Goal: Book appointment/travel/reservation

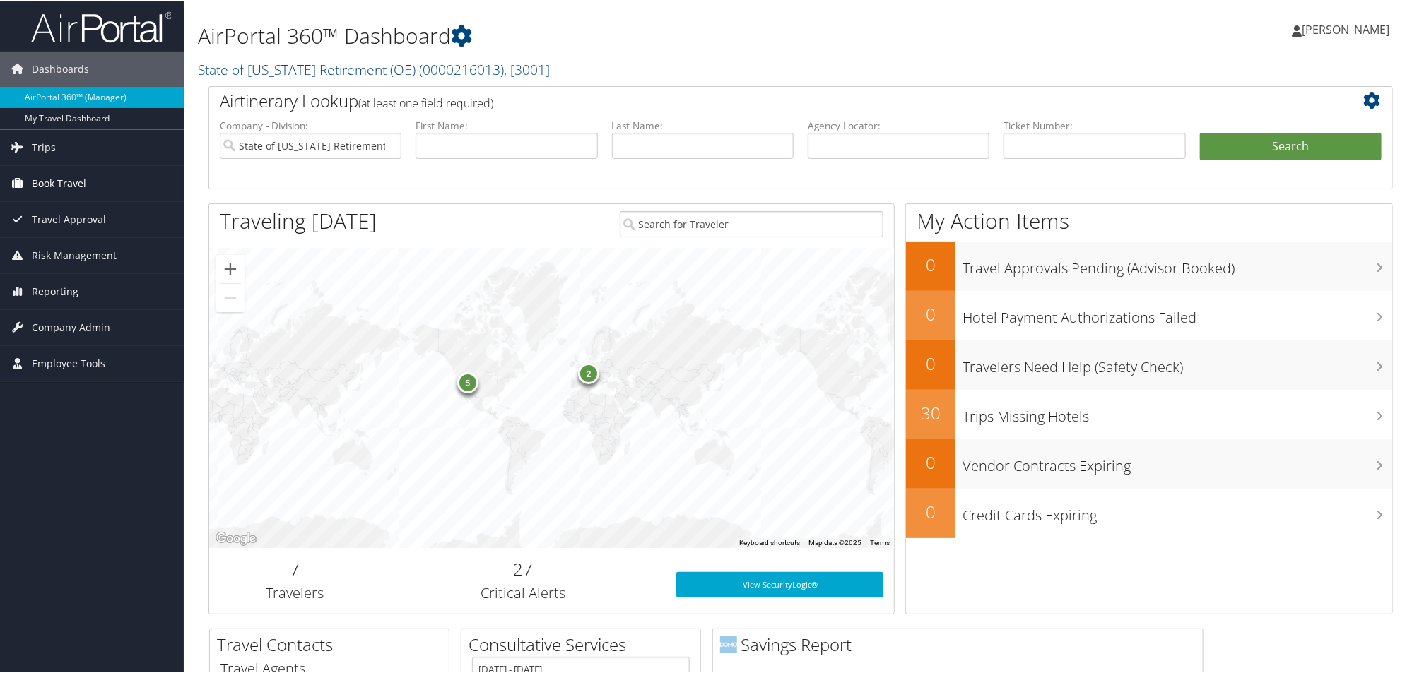
click at [61, 177] on span "Book Travel" at bounding box center [59, 182] width 54 height 35
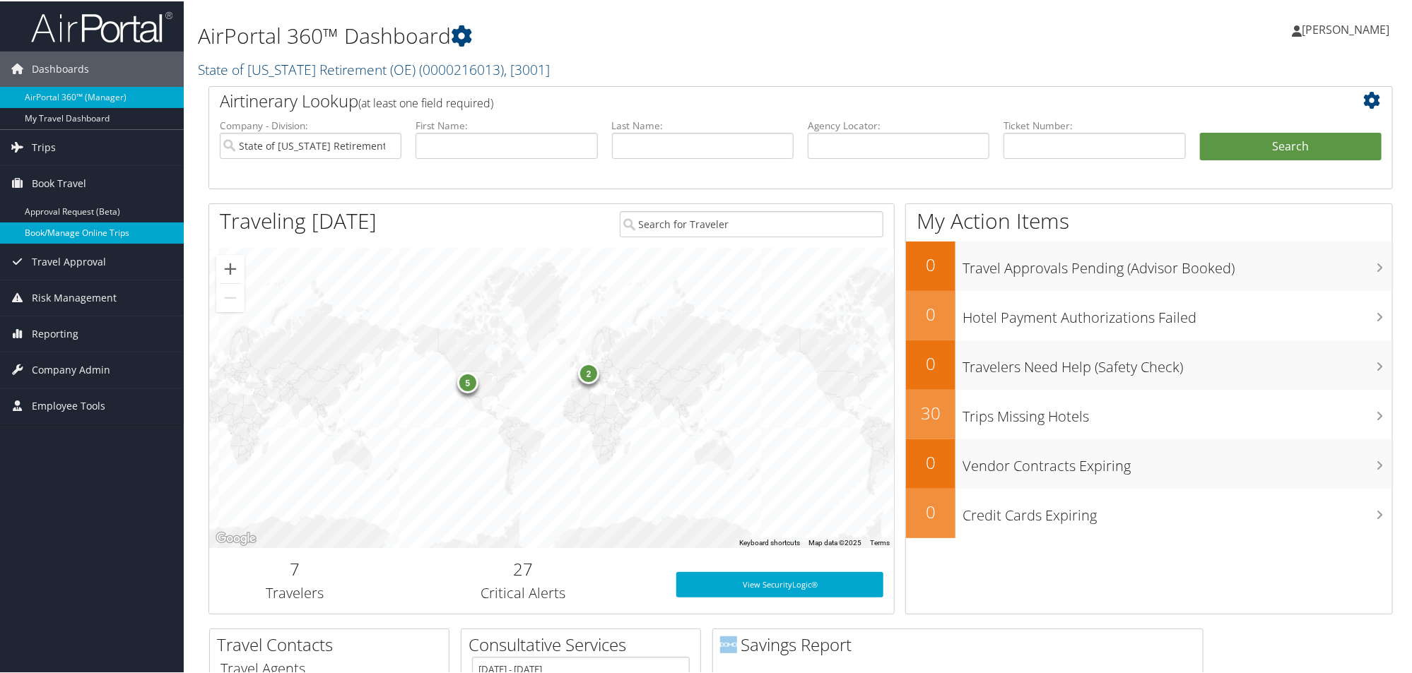
click at [67, 232] on link "Book/Manage Online Trips" at bounding box center [92, 231] width 184 height 21
